Goal: Find specific page/section: Find specific page/section

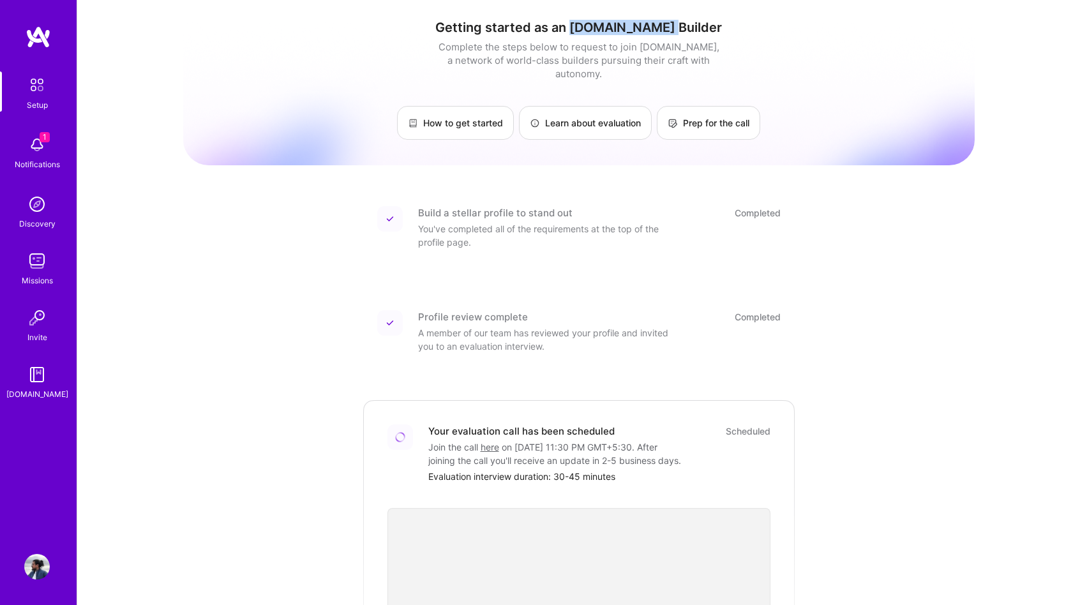
drag, startPoint x: 600, startPoint y: 30, endPoint x: 711, endPoint y: 16, distance: 112.5
click at [711, 16] on div "Getting started as an [DOMAIN_NAME] Builder Complete the steps below to request…" at bounding box center [578, 456] width 791 height 893
copy h1 "[DOMAIN_NAME] Builder"
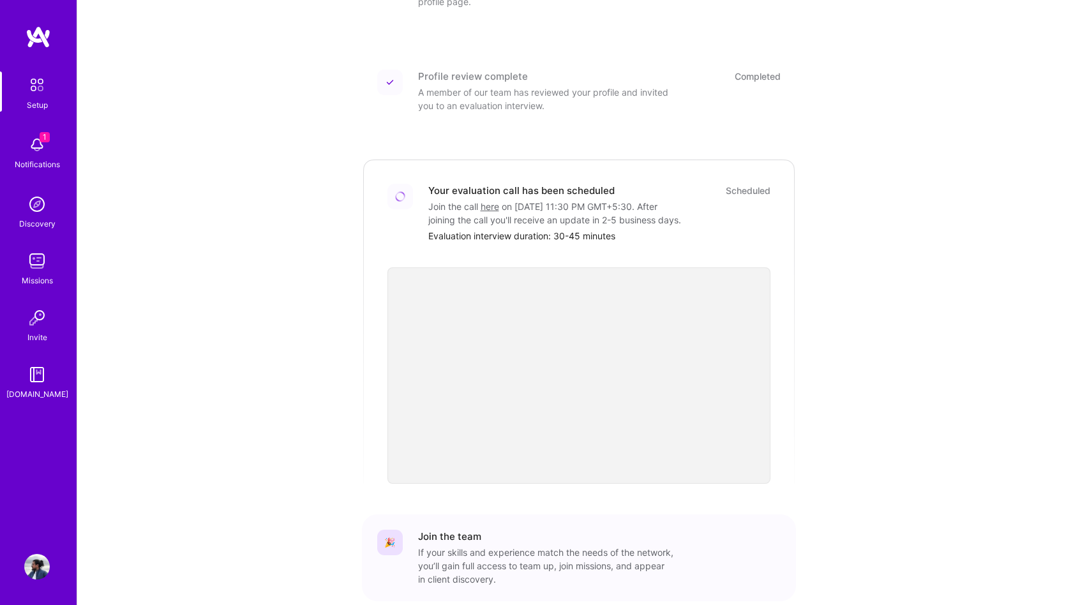
scroll to position [255, 0]
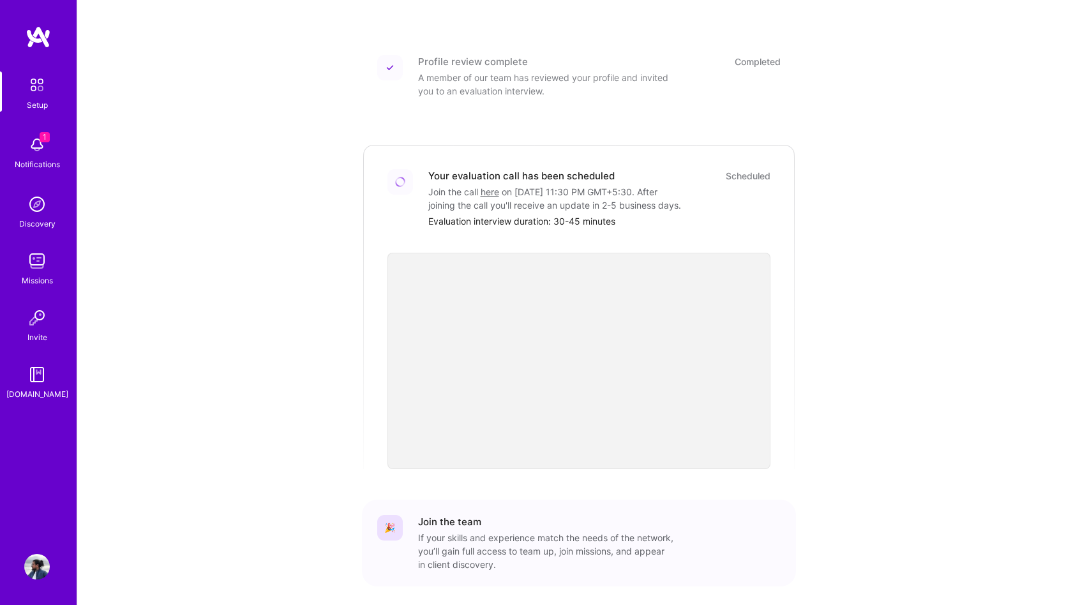
click at [0, 148] on div "1 Notifications" at bounding box center [36, 152] width 79 height 44
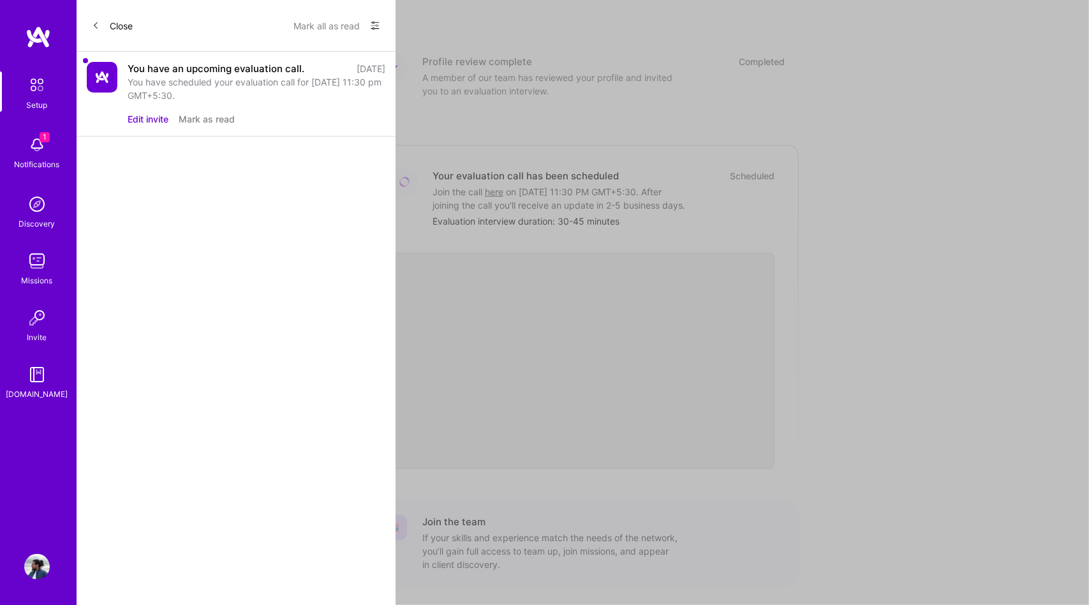
click at [294, 113] on div "Edit invite [PERSON_NAME] as read" at bounding box center [257, 118] width 258 height 13
click at [158, 84] on div "You have scheduled your evaluation call for [DATE] 11:30 pm GMT+5:30." at bounding box center [257, 88] width 258 height 27
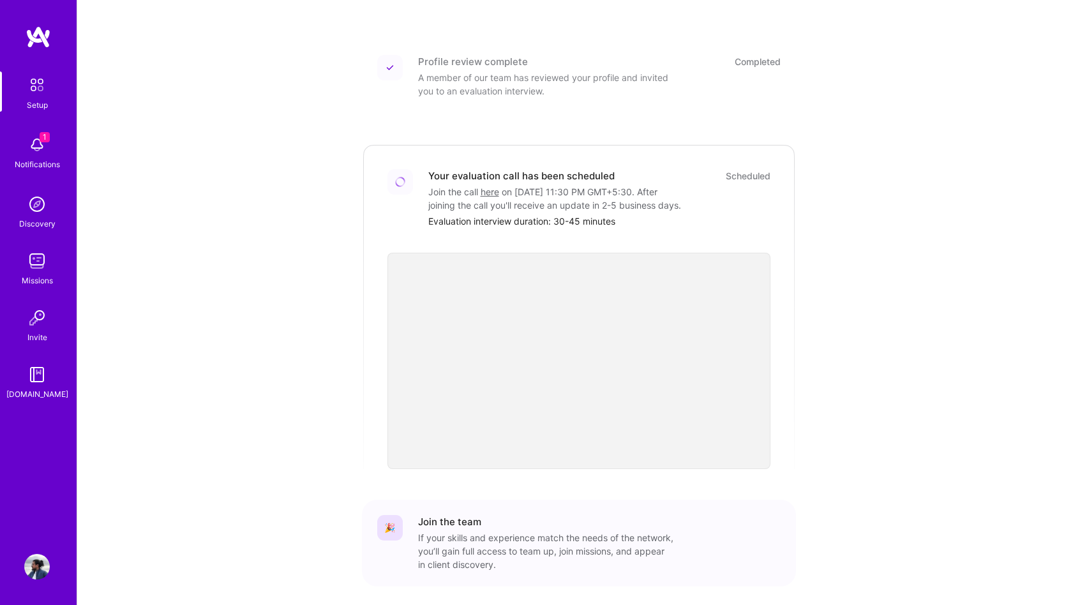
click at [41, 141] on div "Setup 1 Notifications Discovery Missions Invite [DOMAIN_NAME]" at bounding box center [38, 235] width 77 height 329
click at [41, 141] on span "1" at bounding box center [45, 137] width 10 height 10
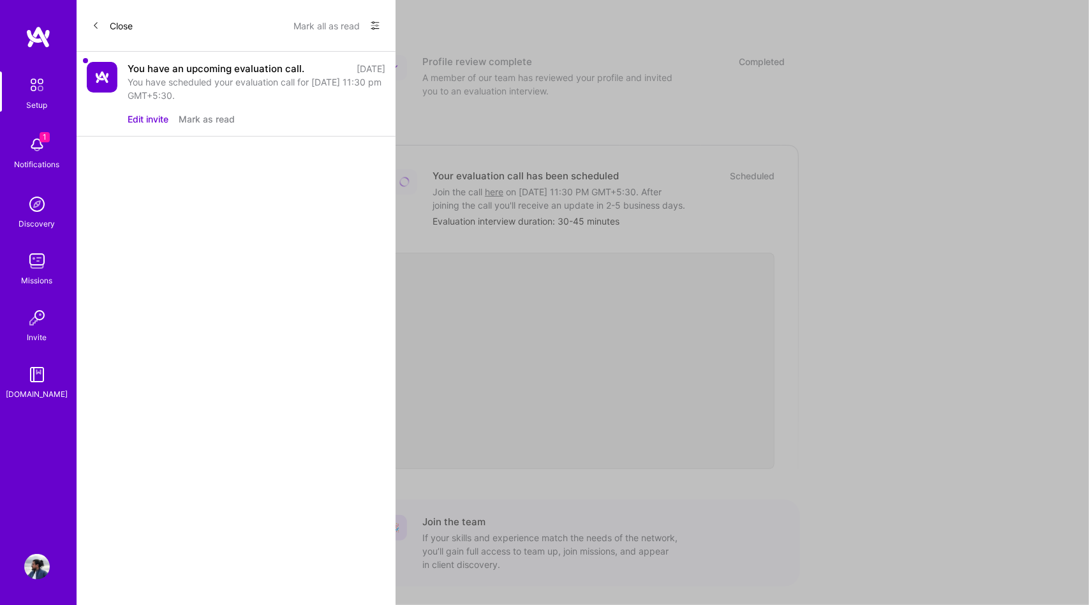
click at [153, 64] on div "You have an upcoming evaluation call." at bounding box center [216, 68] width 177 height 13
click at [323, 89] on div "You have scheduled your evaluation call for [DATE] 11:30 pm GMT+5:30." at bounding box center [257, 88] width 258 height 27
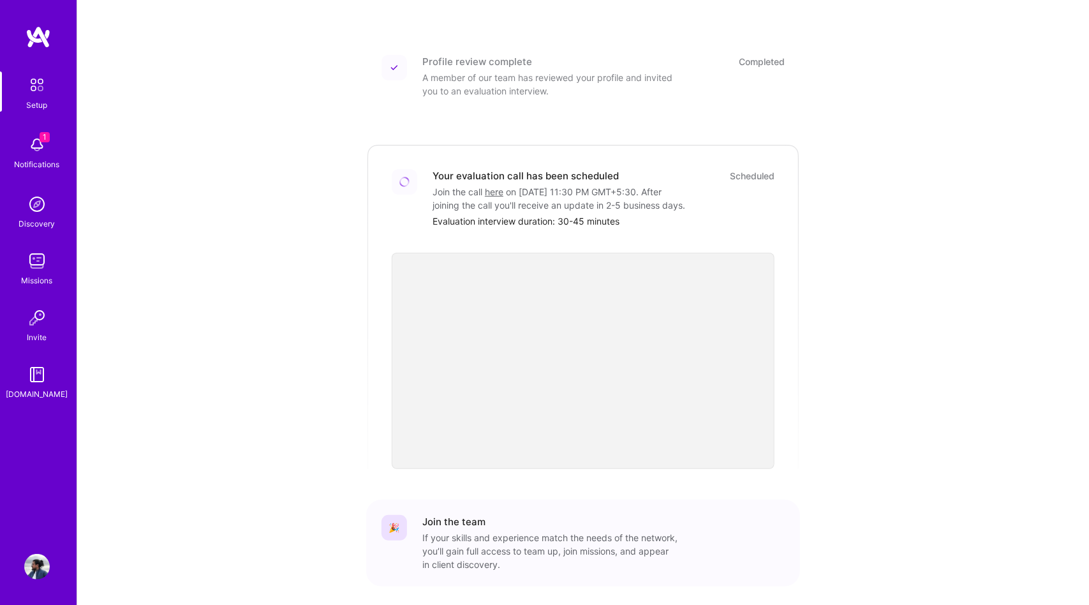
click at [909, 250] on div "1 Setup 1 Notifications Discovery Missions Invite [DOMAIN_NAME] Profile Close M…" at bounding box center [544, 198] width 1089 height 906
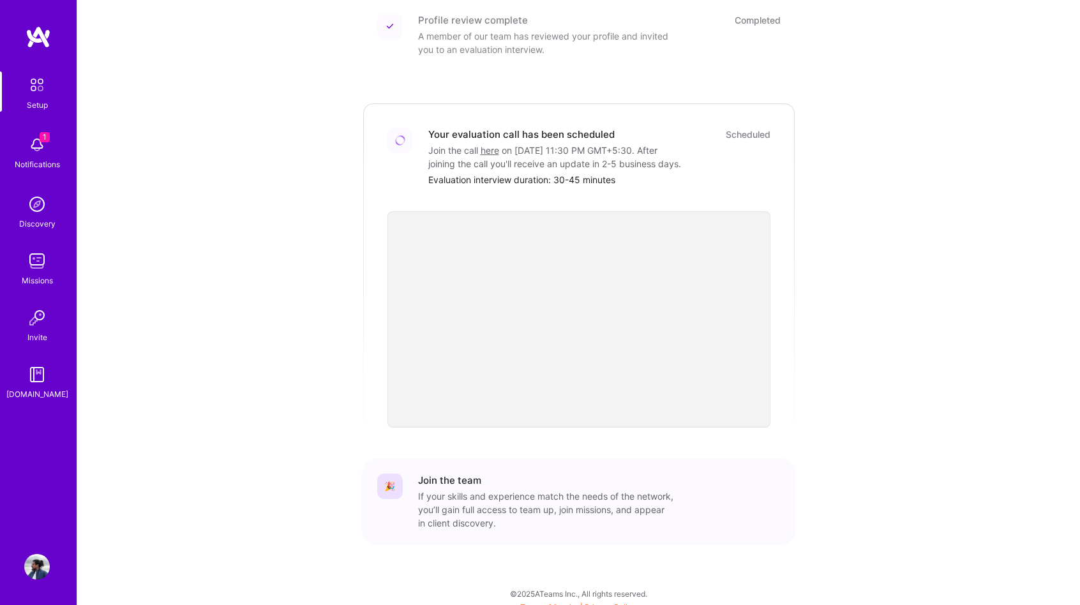
scroll to position [306, 0]
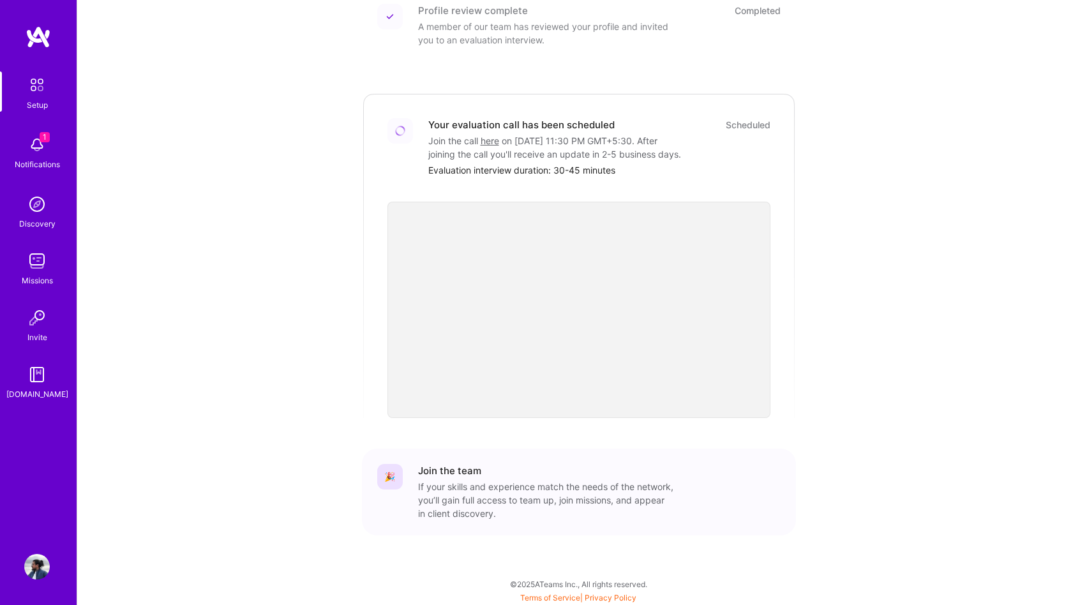
click at [54, 210] on link "Discovery" at bounding box center [36, 210] width 79 height 39
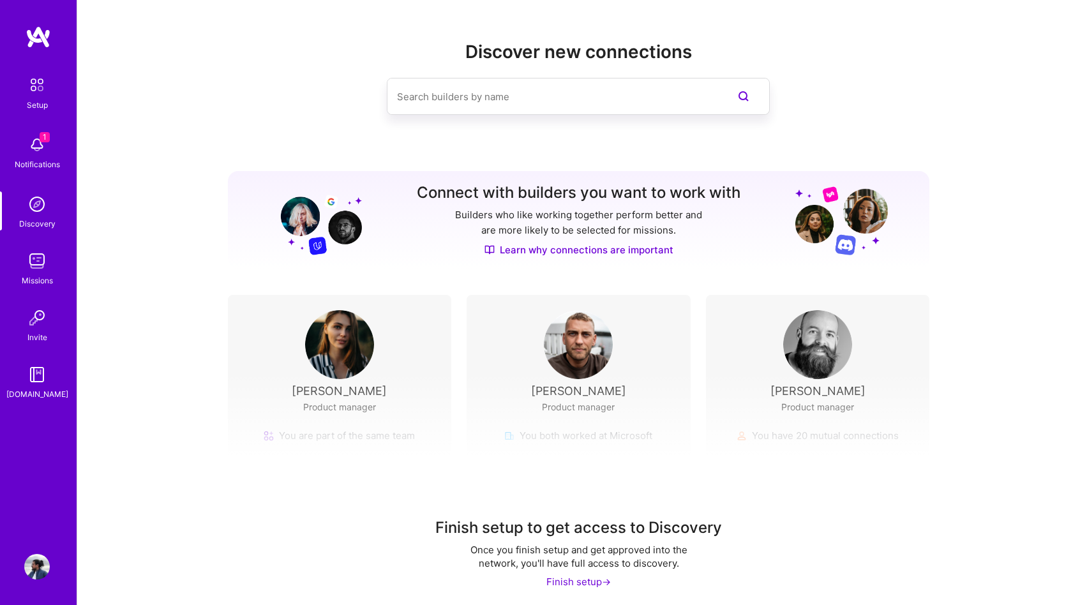
scroll to position [4, 0]
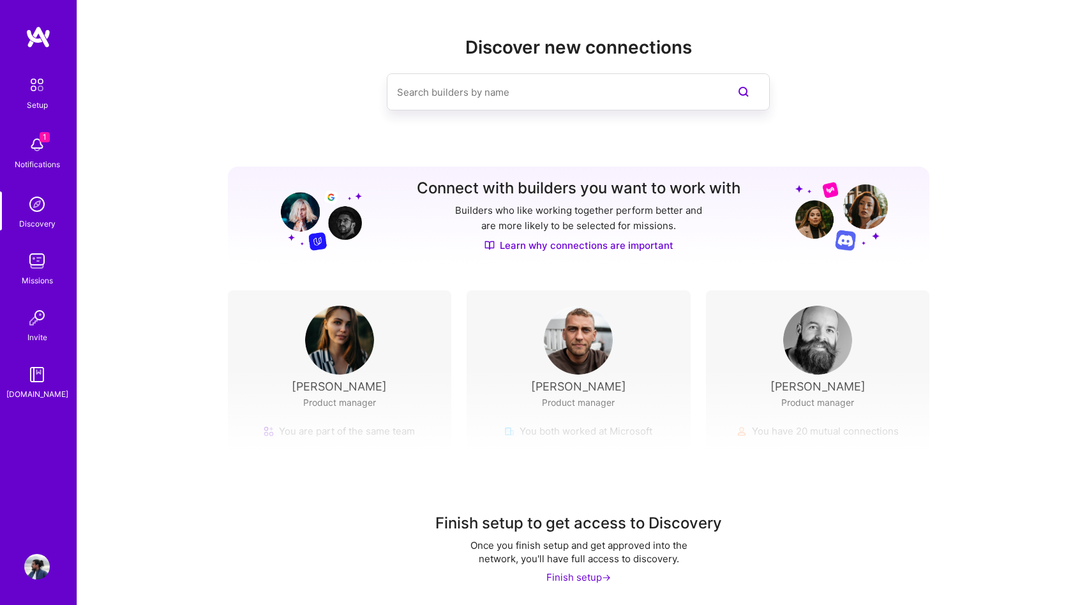
click at [33, 83] on img at bounding box center [37, 84] width 27 height 27
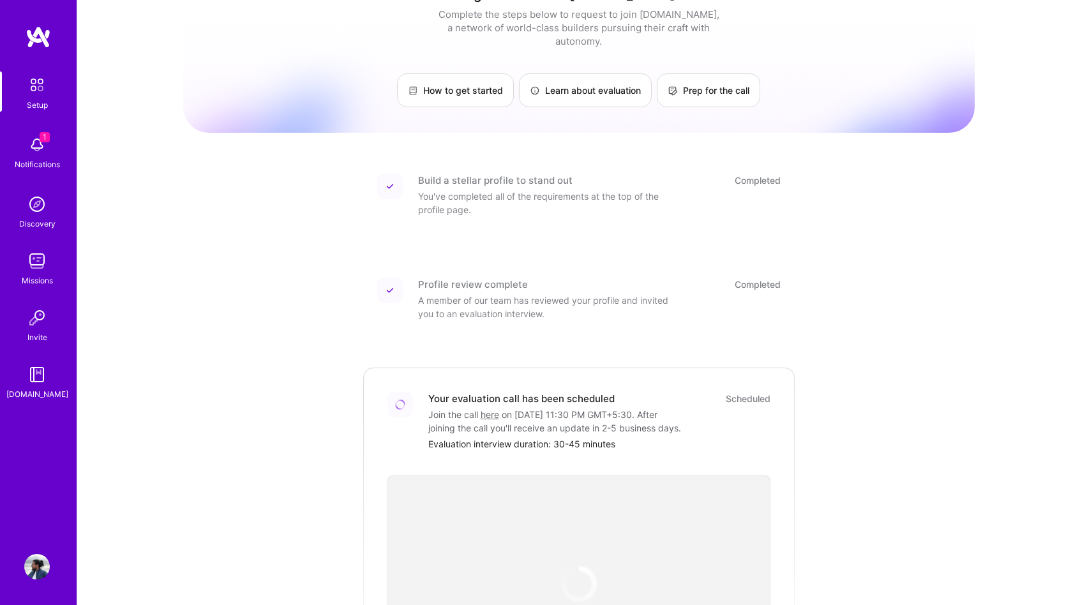
scroll to position [306, 0]
